Goal: Task Accomplishment & Management: Manage account settings

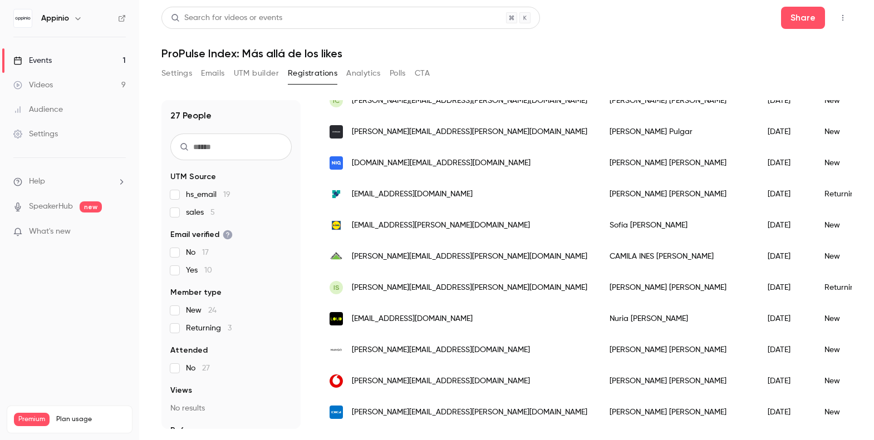
scroll to position [108, 0]
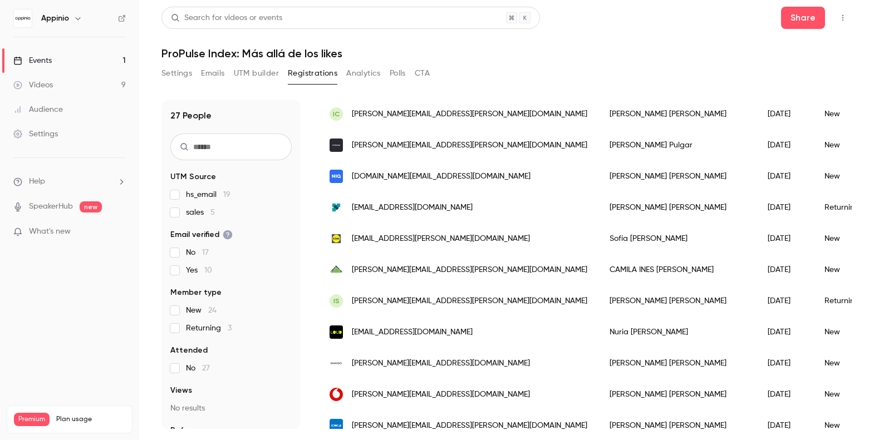
click at [455, 202] on div "[EMAIL_ADDRESS][DOMAIN_NAME]" at bounding box center [458, 207] width 280 height 31
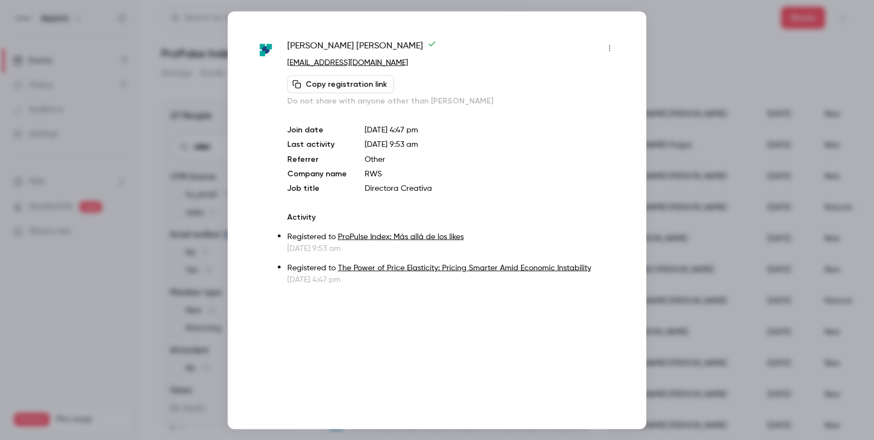
click at [678, 90] on div at bounding box center [437, 220] width 874 height 440
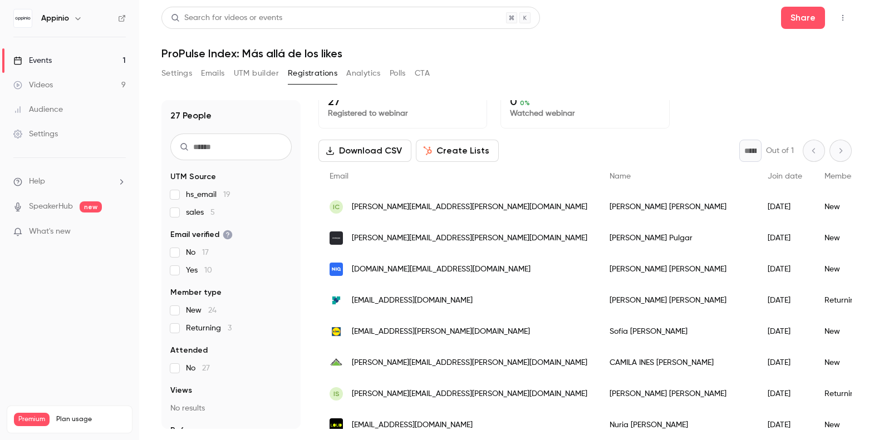
scroll to position [11, 0]
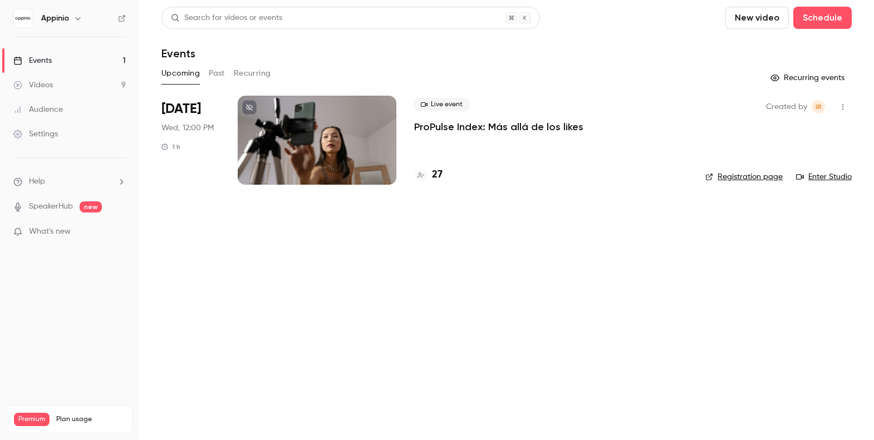
click at [323, 134] on div at bounding box center [317, 140] width 159 height 89
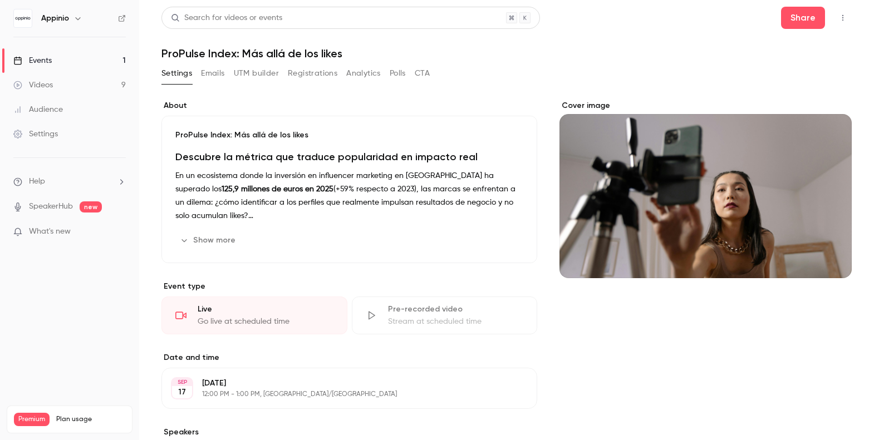
click at [362, 74] on button "Analytics" at bounding box center [363, 74] width 35 height 18
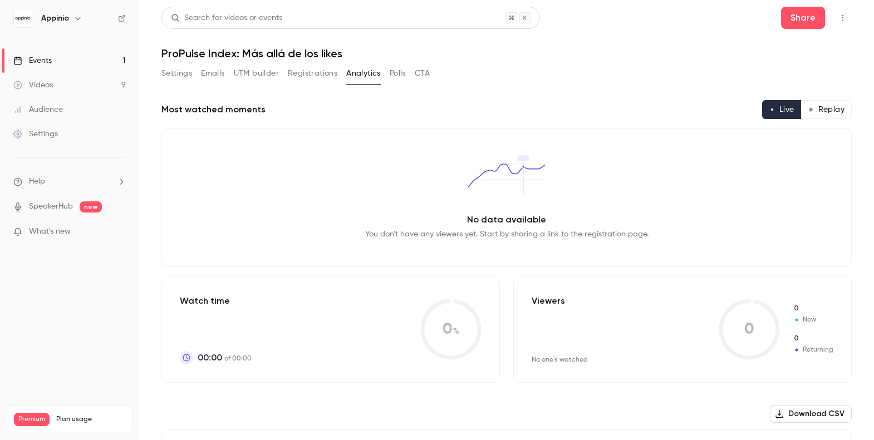
click at [252, 73] on button "UTM builder" at bounding box center [256, 74] width 45 height 18
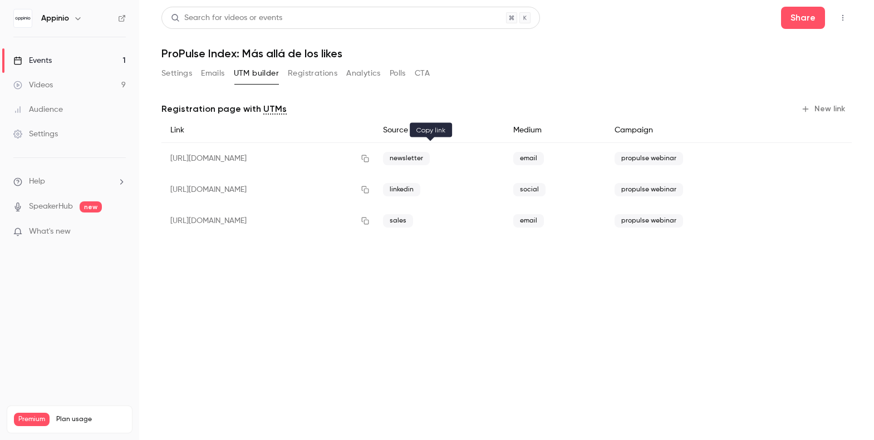
click at [370, 156] on icon "button" at bounding box center [365, 159] width 9 height 8
click at [177, 71] on button "Settings" at bounding box center [176, 74] width 31 height 18
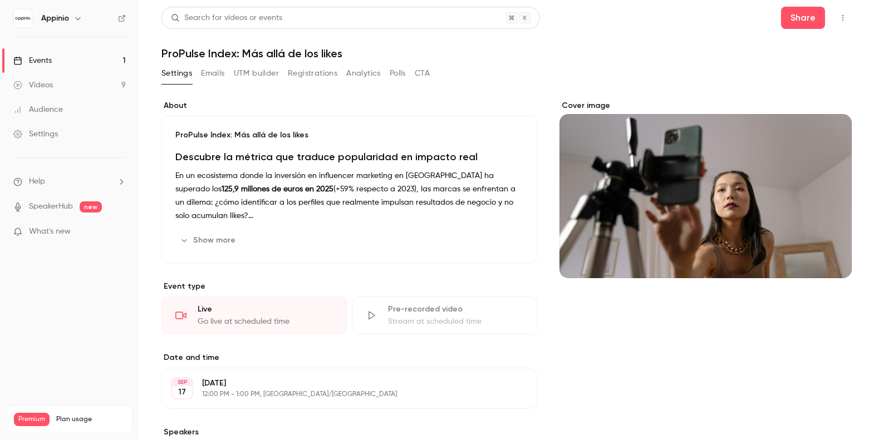
click at [329, 75] on button "Registrations" at bounding box center [313, 74] width 50 height 18
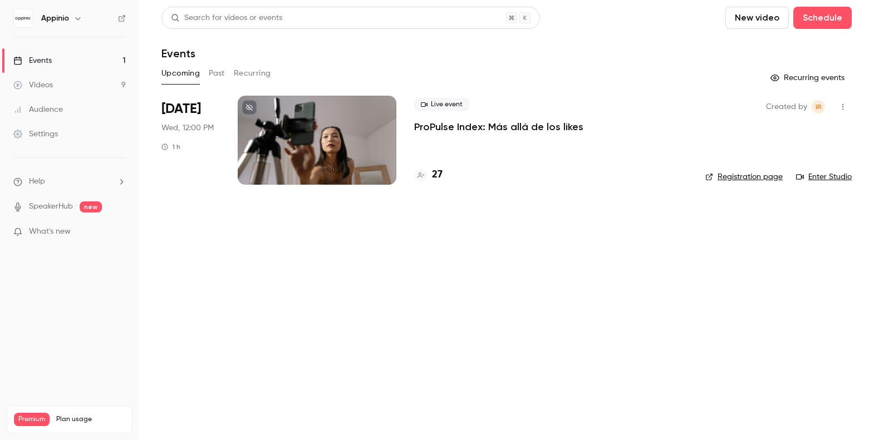
click at [355, 153] on div at bounding box center [317, 140] width 159 height 89
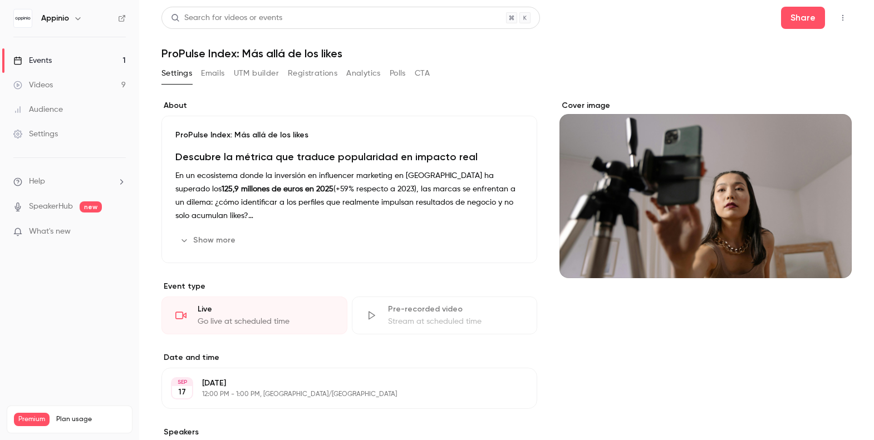
click at [318, 71] on button "Registrations" at bounding box center [313, 74] width 50 height 18
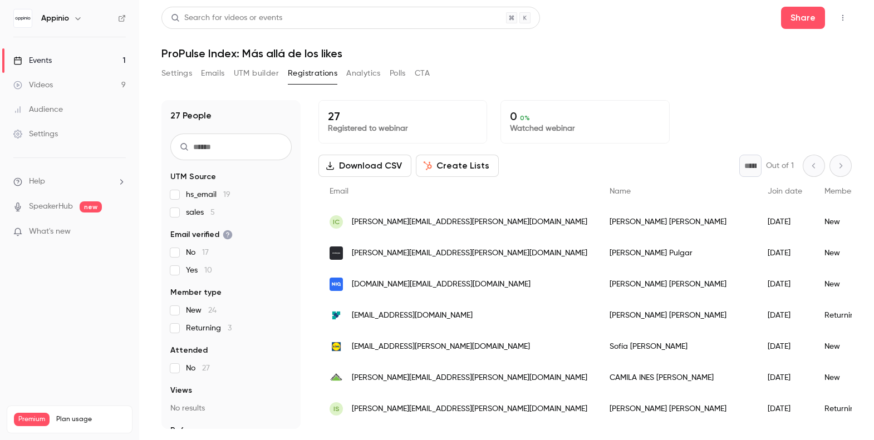
click at [197, 213] on span "sales 5" at bounding box center [200, 212] width 29 height 11
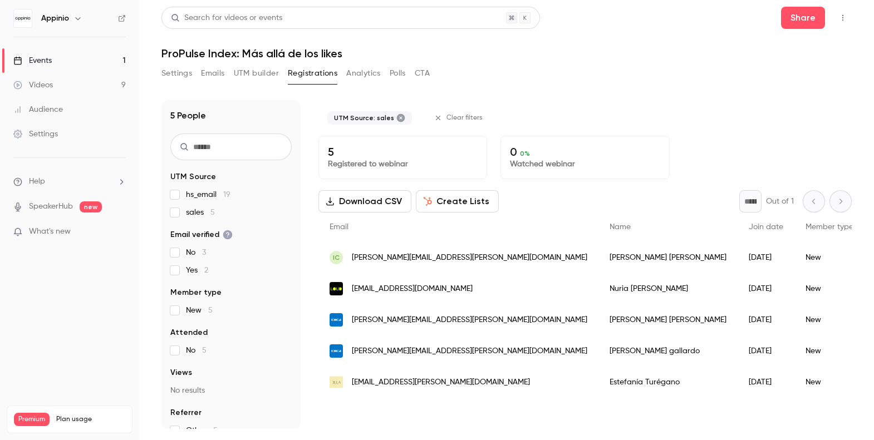
click at [197, 213] on span "sales 5" at bounding box center [200, 212] width 29 height 11
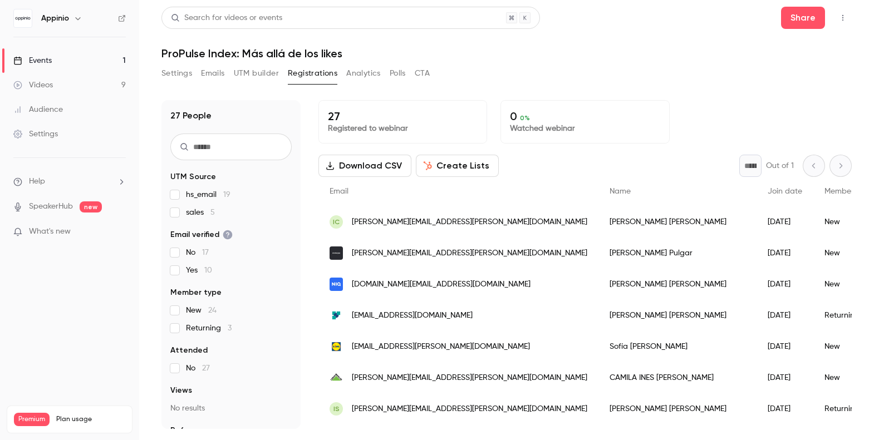
click at [199, 191] on span "hs_email 19" at bounding box center [208, 194] width 45 height 11
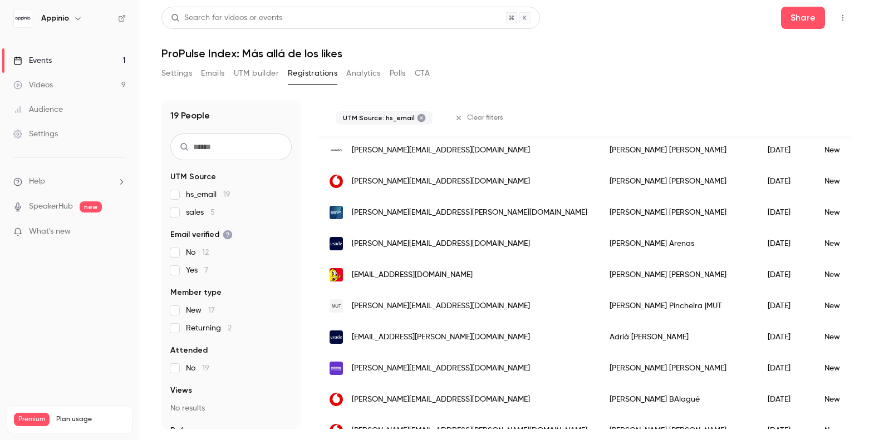
scroll to position [404, 0]
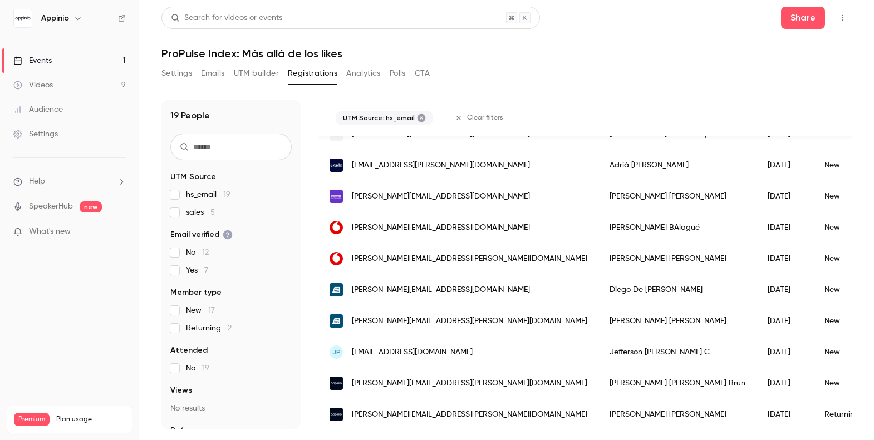
click at [197, 194] on span "hs_email 19" at bounding box center [208, 194] width 45 height 11
